Goal: Book appointment/travel/reservation

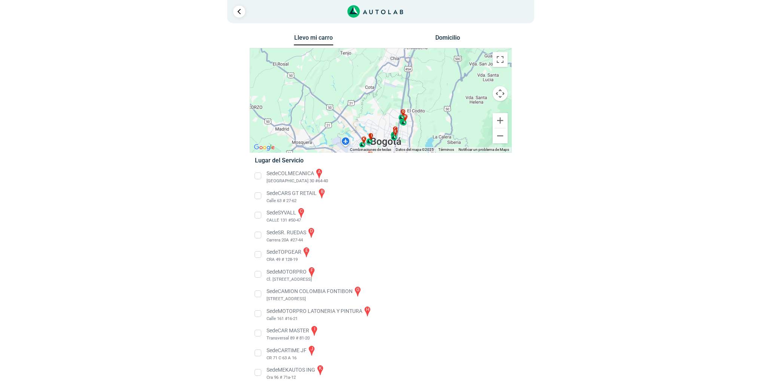
drag, startPoint x: 413, startPoint y: 83, endPoint x: 419, endPoint y: 136, distance: 53.1
click at [419, 136] on div "a b c d e f g" at bounding box center [380, 100] width 261 height 104
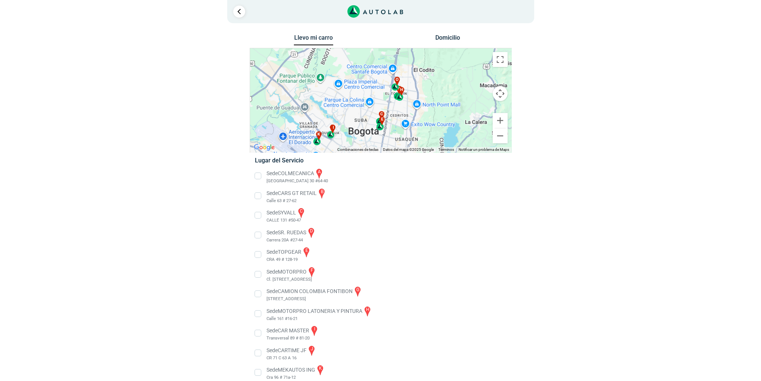
drag, startPoint x: 352, startPoint y: 104, endPoint x: 328, endPoint y: 81, distance: 33.1
click at [328, 81] on div "a b c d e f g" at bounding box center [380, 100] width 261 height 104
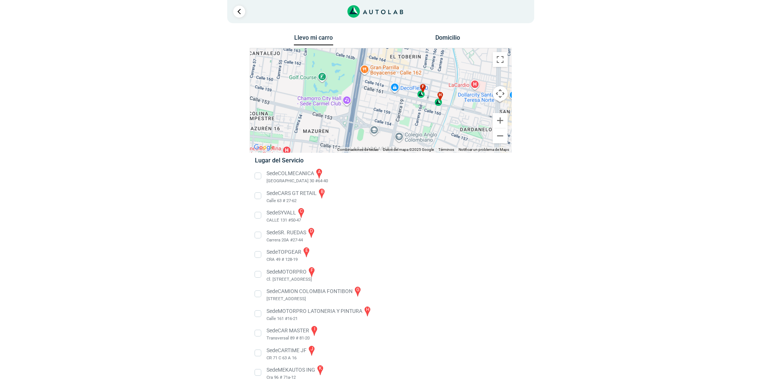
drag, startPoint x: 431, startPoint y: 108, endPoint x: 410, endPoint y: 114, distance: 21.8
click at [410, 114] on div "a b c d e f g" at bounding box center [380, 100] width 261 height 104
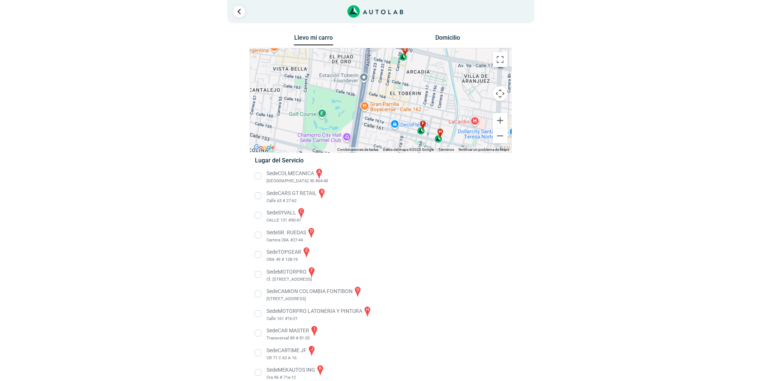
drag, startPoint x: 407, startPoint y: 96, endPoint x: 407, endPoint y: 137, distance: 40.8
click at [407, 137] on div "a b c d e f g" at bounding box center [380, 100] width 261 height 104
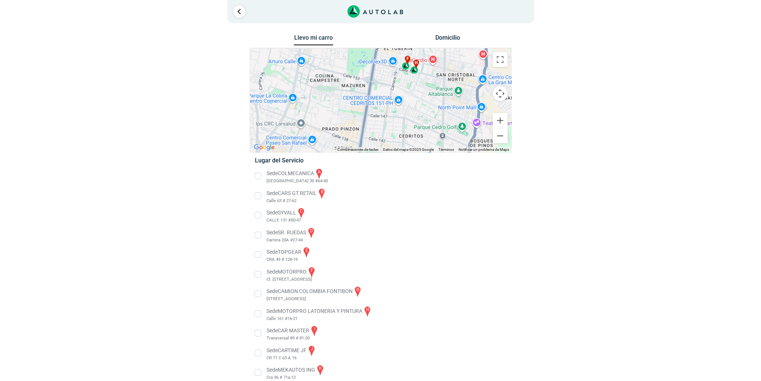
drag, startPoint x: 379, startPoint y: 135, endPoint x: 371, endPoint y: 68, distance: 67.9
click at [371, 68] on div "a b c d e f g" at bounding box center [380, 100] width 261 height 104
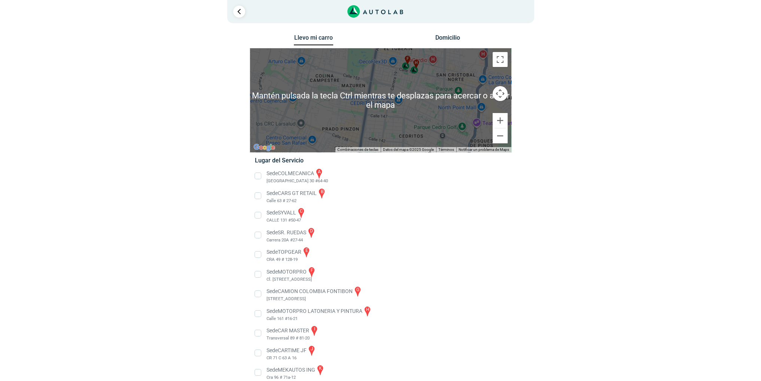
click at [383, 101] on div "a b c d e f g" at bounding box center [380, 100] width 261 height 104
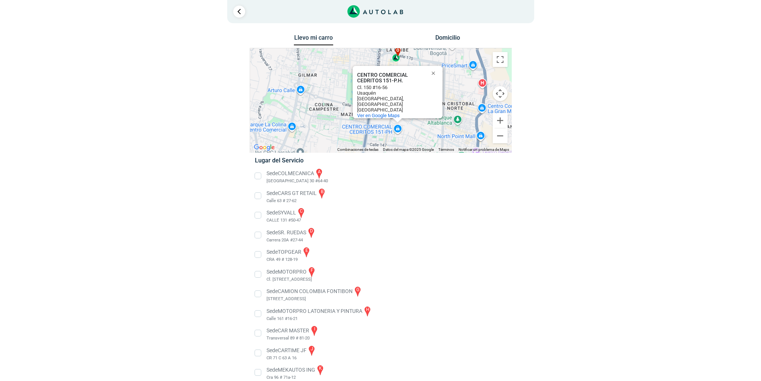
drag, startPoint x: 379, startPoint y: 83, endPoint x: 378, endPoint y: 116, distance: 33.7
click at [378, 116] on div "a b c d e f g" at bounding box center [380, 100] width 261 height 104
click at [433, 76] on button "Cerrar" at bounding box center [435, 73] width 18 height 18
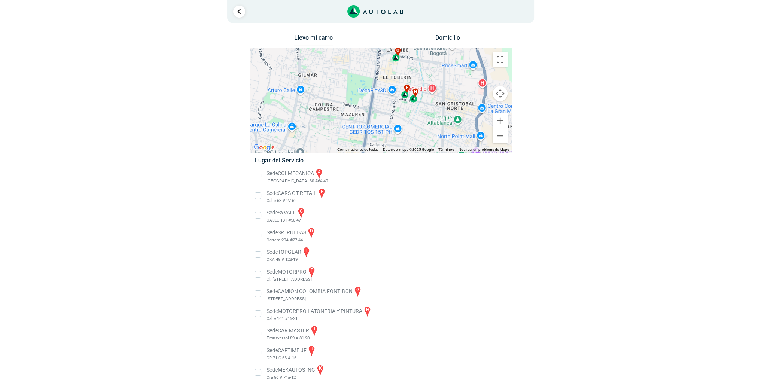
click at [397, 58] on div "o" at bounding box center [396, 55] width 9 height 14
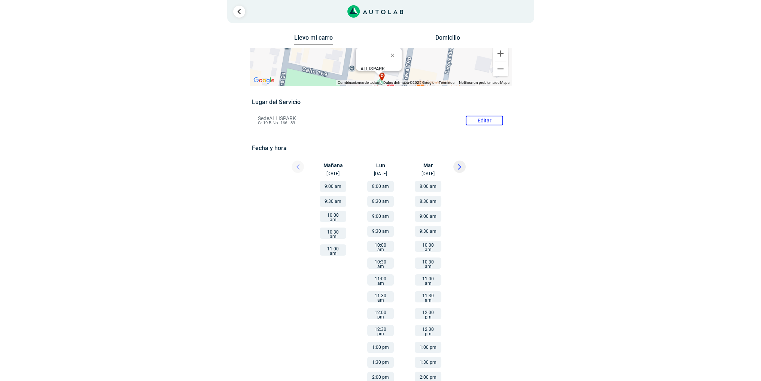
click at [336, 202] on button "9:30 am" at bounding box center [333, 201] width 27 height 11
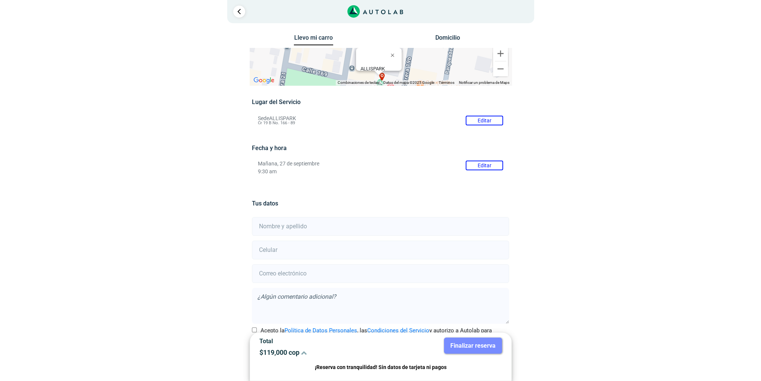
scroll to position [25, 0]
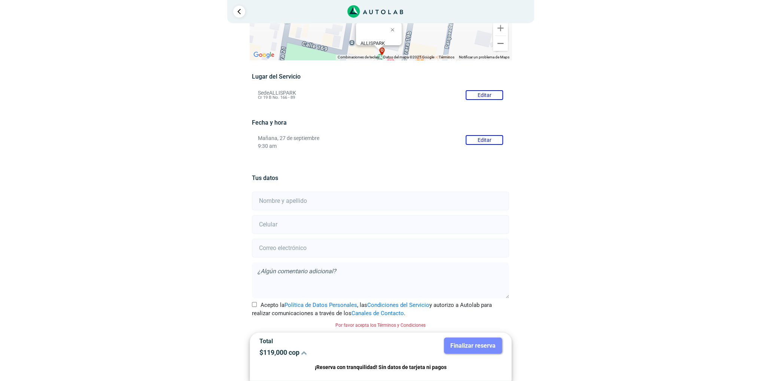
click at [336, 202] on input "text" at bounding box center [380, 201] width 257 height 19
type input "[PERSON_NAME]"
type input "3008515623"
type input "o"
type input "[EMAIL_ADDRESS][DOMAIN_NAME]"
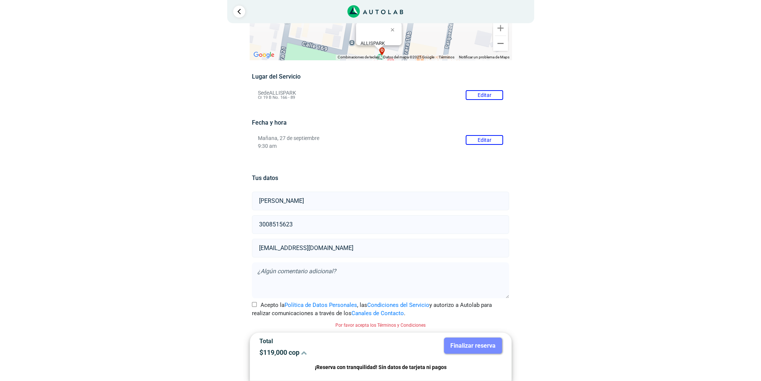
click at [251, 302] on div "Acepto la Política de Datos Personales , las Condiciones del Servicio y autoriz…" at bounding box center [380, 309] width 269 height 17
click at [253, 304] on input "Acepto la Política de Datos Personales , las Condiciones del Servicio y autoriz…" at bounding box center [254, 304] width 5 height 5
checkbox input "true"
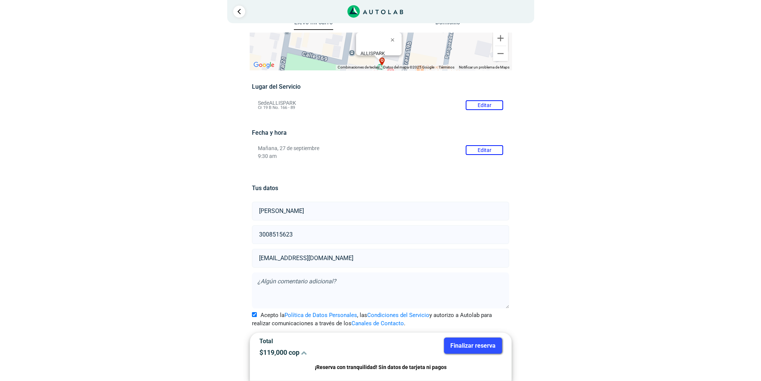
click at [486, 350] on button "Finalizar reserva" at bounding box center [473, 346] width 58 height 16
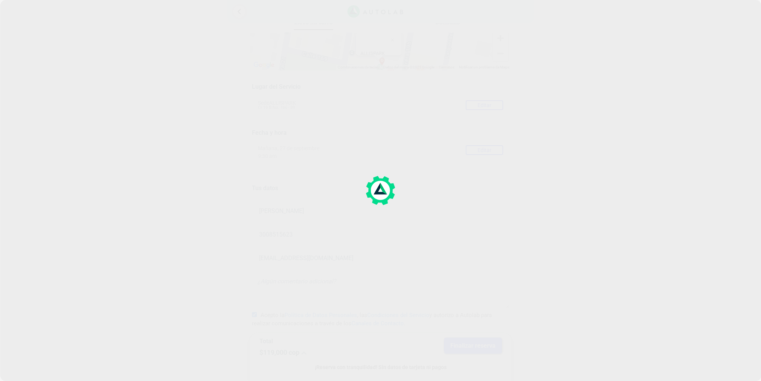
scroll to position [0, 0]
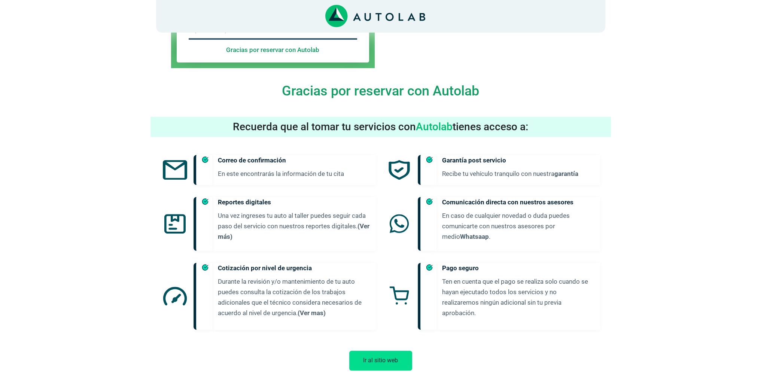
scroll to position [301, 0]
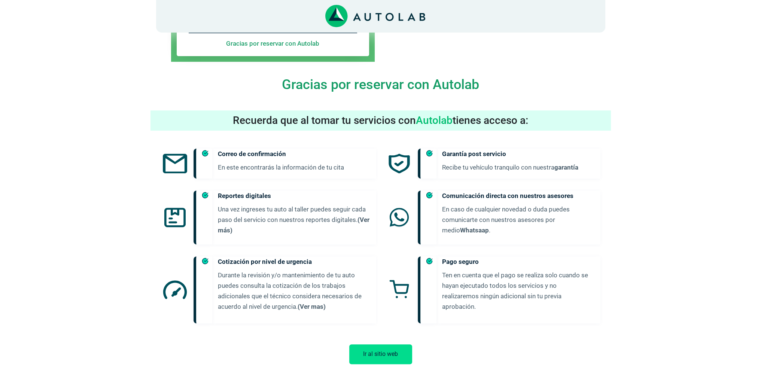
click at [377, 346] on button "Ir al sitio web" at bounding box center [380, 355] width 63 height 20
click at [449, 77] on h4 "Gracias por reservar con Autolab" at bounding box center [380, 85] width 449 height 16
